Goal: Book appointment/travel/reservation

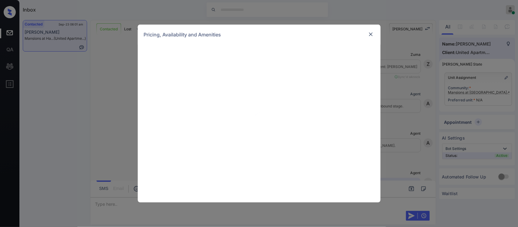
scroll to position [456, 0]
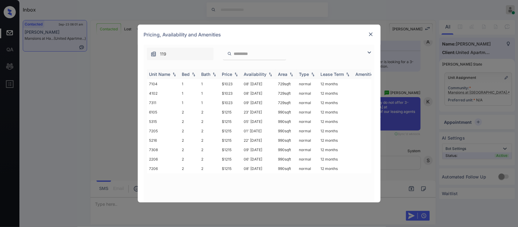
click at [235, 75] on img at bounding box center [236, 74] width 6 height 4
click at [235, 75] on img at bounding box center [236, 74] width 6 height 5
click at [227, 111] on td "$1215" at bounding box center [231, 112] width 22 height 9
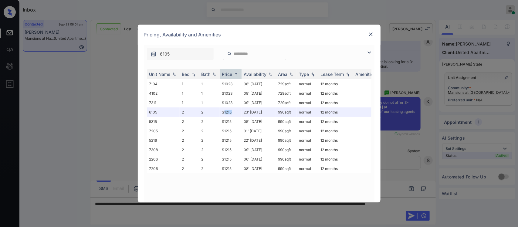
click at [370, 35] on img at bounding box center [371, 34] width 6 height 6
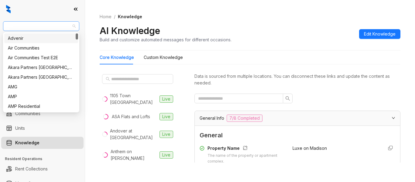
click at [43, 29] on span "Magnolia Capital" at bounding box center [41, 26] width 69 height 9
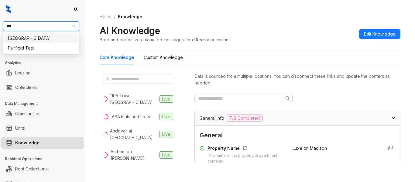
type input "****"
click at [42, 34] on div "[GEOGRAPHIC_DATA]" at bounding box center [41, 38] width 74 height 10
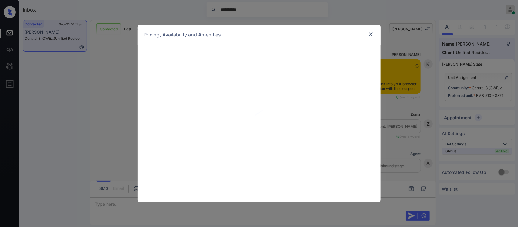
scroll to position [875, 0]
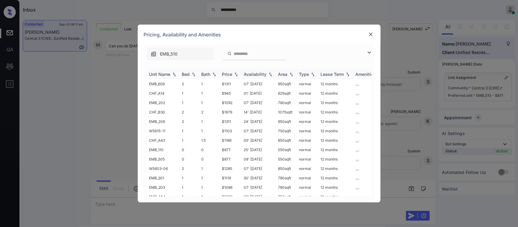
click at [233, 72] on div "Price" at bounding box center [230, 74] width 17 height 5
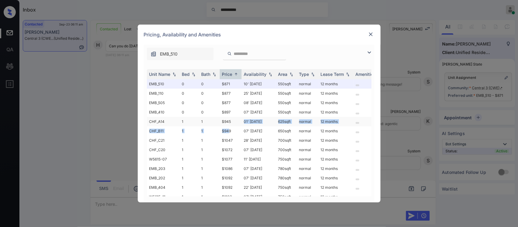
drag, startPoint x: 230, startPoint y: 125, endPoint x: 236, endPoint y: 123, distance: 6.4
click at [236, 123] on tbody "EMB_510 0 0 $871 10' Oct 25 550 sqft normal 12 months EMB_110 0 0 $877 25' Aug …" at bounding box center [305, 215] width 317 height 273
click at [236, 123] on td "$945" at bounding box center [231, 121] width 22 height 9
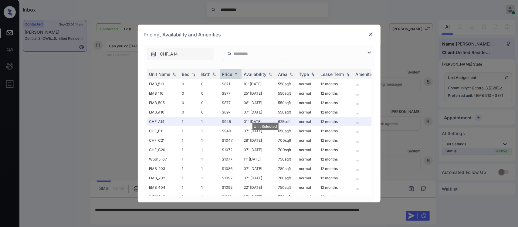
click at [372, 36] on img at bounding box center [371, 34] width 6 height 6
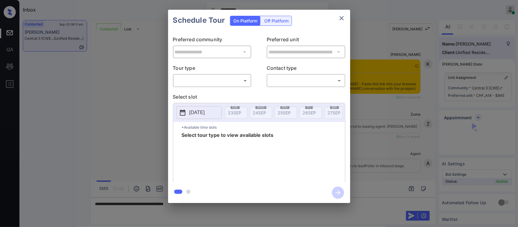
scroll to position [787, 0]
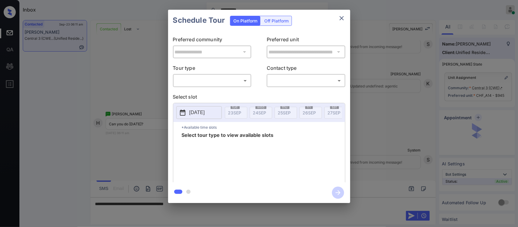
click at [238, 80] on body "**********" at bounding box center [259, 113] width 518 height 227
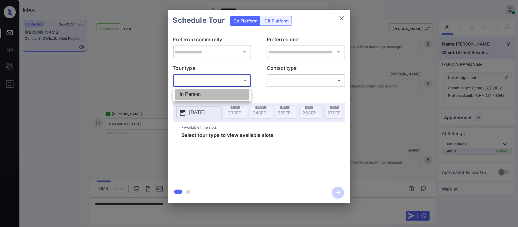
click at [228, 94] on li "In Person" at bounding box center [212, 94] width 75 height 11
type input "********"
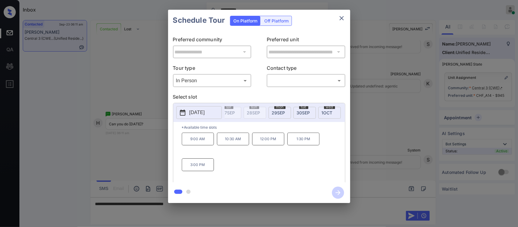
scroll to position [0, 97]
click at [190, 113] on p "[DATE]" at bounding box center [197, 112] width 15 height 7
click at [203, 115] on p "[DATE]" at bounding box center [197, 112] width 15 height 7
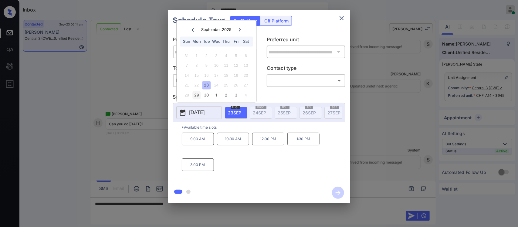
click at [197, 93] on div "29" at bounding box center [197, 95] width 8 height 8
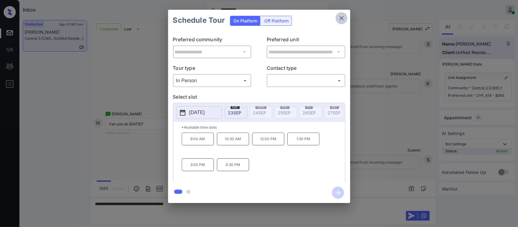
click at [342, 19] on icon "close" at bounding box center [342, 18] width 4 height 4
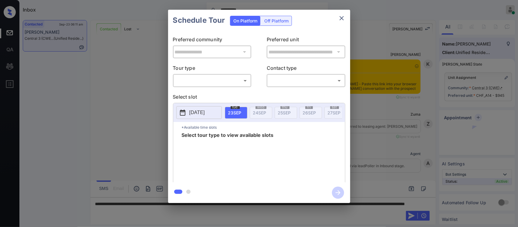
scroll to position [787, 0]
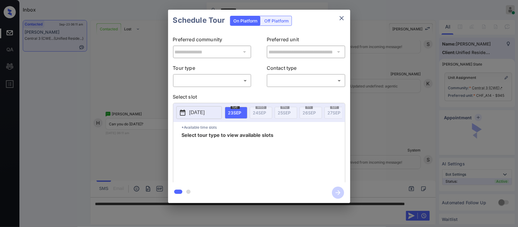
click at [238, 86] on div "​ ​" at bounding box center [212, 80] width 79 height 13
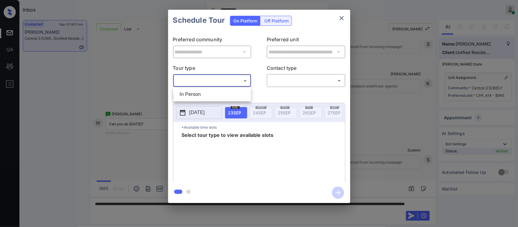
drag, startPoint x: 237, startPoint y: 84, endPoint x: 232, endPoint y: 91, distance: 8.4
click at [232, 91] on body "**********" at bounding box center [259, 113] width 518 height 227
click at [232, 91] on li "In Person" at bounding box center [212, 94] width 75 height 11
type input "********"
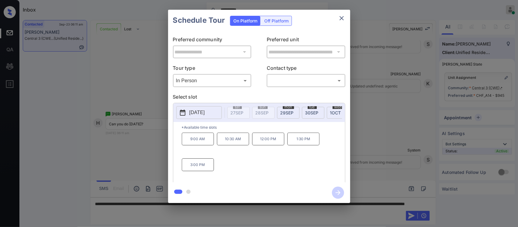
scroll to position [0, 0]
click at [344, 15] on icon "close" at bounding box center [341, 18] width 7 height 7
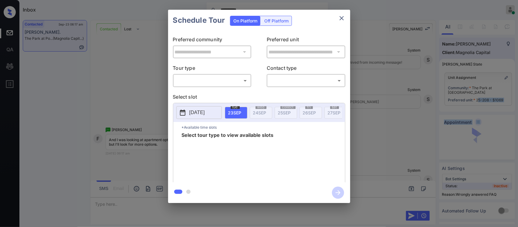
scroll to position [0, 2]
click at [227, 83] on body "**********" at bounding box center [259, 113] width 518 height 227
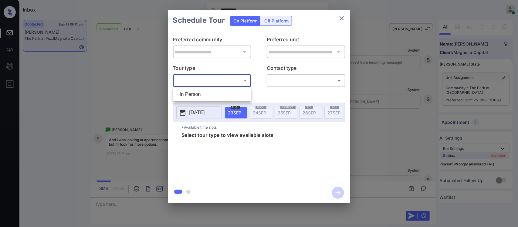
click at [339, 23] on div at bounding box center [259, 113] width 518 height 227
click at [343, 19] on icon "close" at bounding box center [342, 18] width 4 height 4
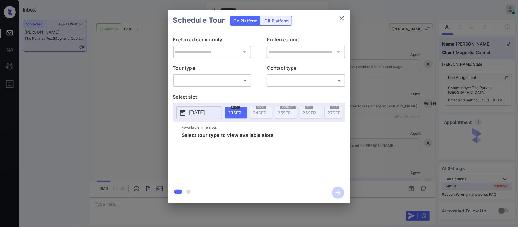
scroll to position [0, 2]
click at [228, 78] on body "**********" at bounding box center [259, 113] width 518 height 227
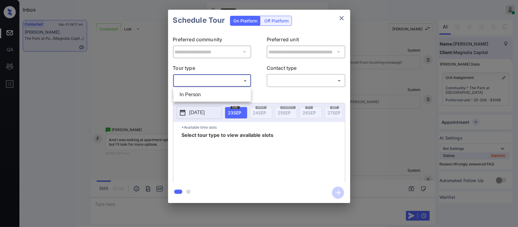
drag, startPoint x: 225, startPoint y: 87, endPoint x: 222, endPoint y: 94, distance: 7.6
click at [222, 94] on ul "In Person" at bounding box center [212, 94] width 78 height 14
click at [222, 94] on li "In Person" at bounding box center [212, 94] width 75 height 11
type input "********"
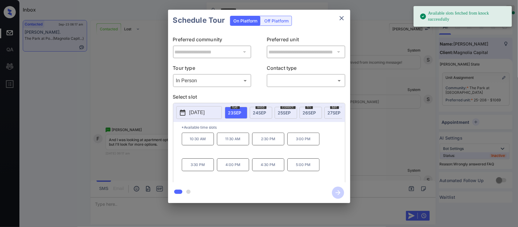
click at [266, 114] on font "SEP" at bounding box center [263, 112] width 8 height 5
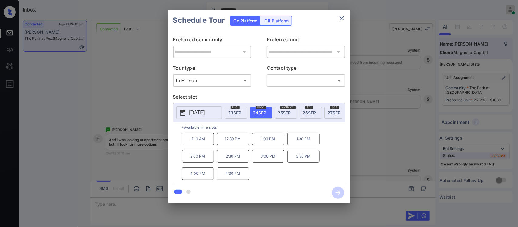
click at [290, 115] on font "SEP" at bounding box center [287, 112] width 8 height 5
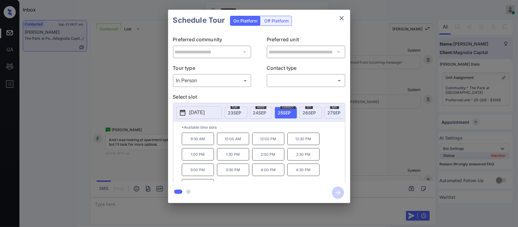
click at [313, 118] on div "[DATE]" at bounding box center [311, 113] width 22 height 12
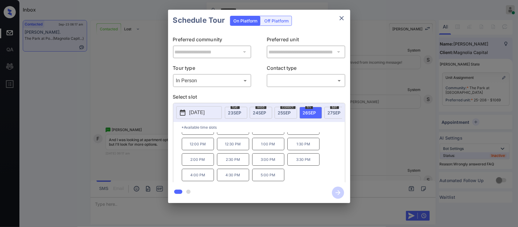
scroll to position [0, 97]
click at [239, 110] on font "SEP" at bounding box center [240, 112] width 8 height 5
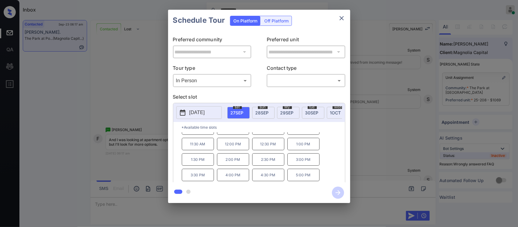
click at [285, 113] on font "29" at bounding box center [283, 112] width 5 height 5
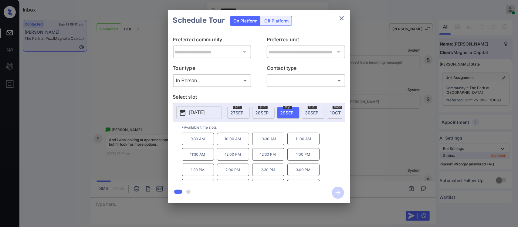
click at [339, 133] on p "*Available time slots" at bounding box center [263, 127] width 163 height 11
click at [341, 19] on icon "close" at bounding box center [342, 18] width 4 height 4
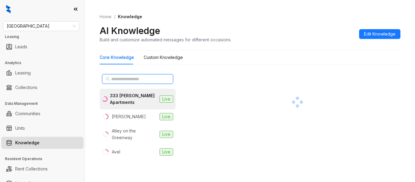
click at [143, 80] on input "text" at bounding box center [137, 79] width 53 height 7
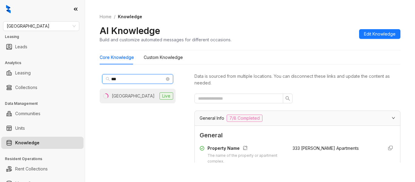
type input "***"
click at [139, 96] on div "Inwood Station" at bounding box center [133, 96] width 43 height 7
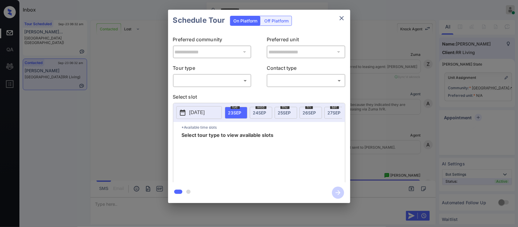
scroll to position [882, 0]
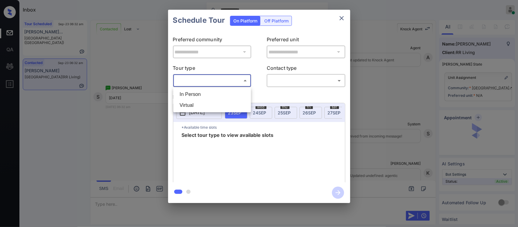
click at [245, 79] on body "**********" at bounding box center [259, 113] width 518 height 227
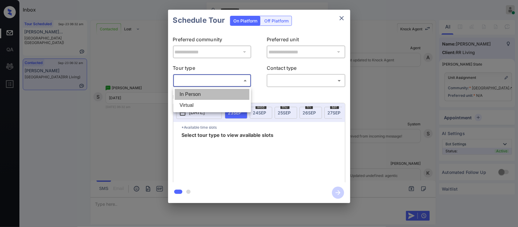
click at [236, 89] on li "In Person" at bounding box center [212, 94] width 75 height 11
type input "********"
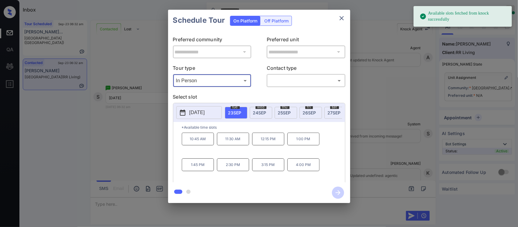
click at [332, 111] on span "27 SEP" at bounding box center [334, 112] width 13 height 5
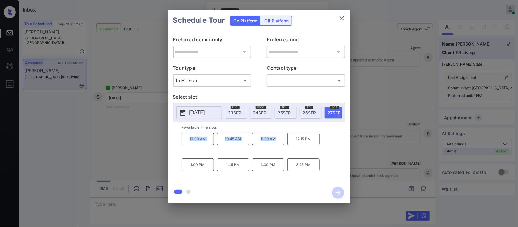
drag, startPoint x: 185, startPoint y: 145, endPoint x: 280, endPoint y: 147, distance: 95.1
click at [280, 147] on div "10:00 AM 10:45 AM 11:30 AM 12:15 PM 1:00 PM 1:45 PM 3:00 PM 3:45 PM" at bounding box center [263, 157] width 163 height 49
copy div "10:00 AM 10:45 AM 11:30 AM"
click at [379, 171] on div "**********" at bounding box center [259, 106] width 518 height 213
